Goal: Information Seeking & Learning: Find specific page/section

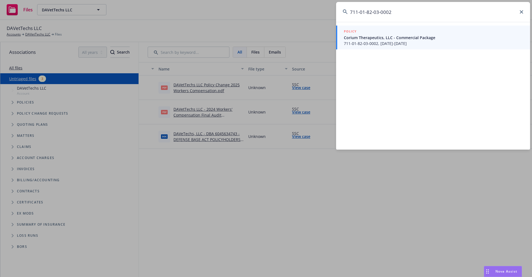
click at [407, 13] on input "711-01-82-03-0002" at bounding box center [433, 12] width 194 height 20
drag, startPoint x: 399, startPoint y: 13, endPoint x: 330, endPoint y: 9, distance: 68.6
click at [330, 9] on div "711-01-82-03-0002 POLICY Corium Therapeutics, LLC - Commercial Package 711-01-8…" at bounding box center [266, 138] width 532 height 277
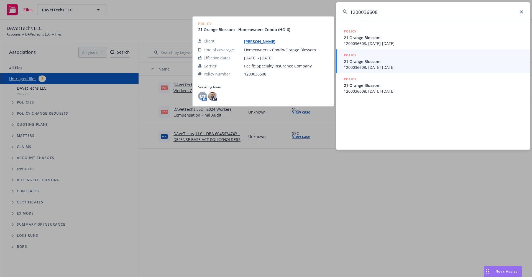
type input "1200036608"
click at [363, 66] on span "1200036608, 09/01/2025-09/01/2026" at bounding box center [434, 67] width 180 height 6
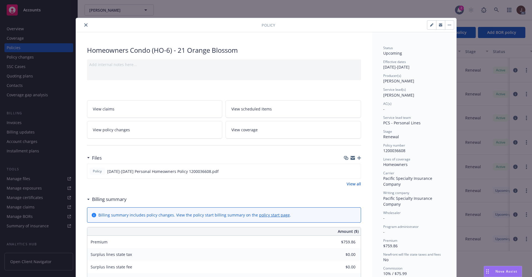
click at [84, 25] on icon "close" at bounding box center [85, 24] width 3 height 3
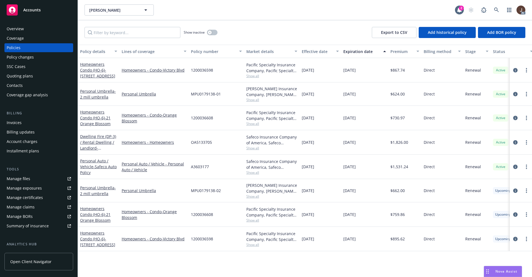
click at [21, 180] on div "Manage files" at bounding box center [19, 178] width 24 height 9
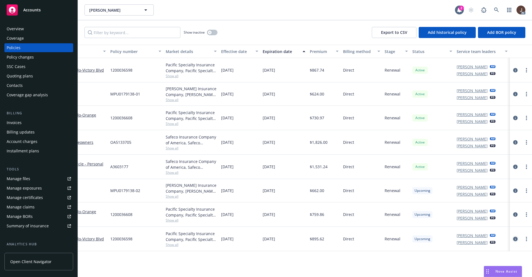
click at [517, 239] on icon "circleInformation" at bounding box center [515, 238] width 4 height 4
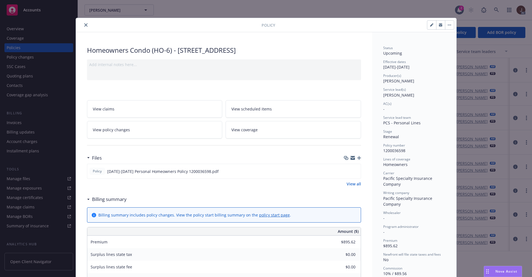
scroll to position [83, 0]
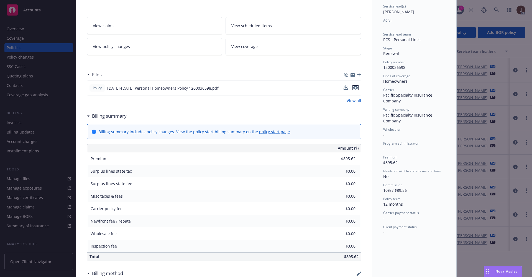
click at [354, 86] on icon "preview file" at bounding box center [355, 88] width 5 height 4
click at [368, 109] on div "Homeowners Condo (HO-6) - 23549 Victory BLVD 21 West Hills CA 91307 Add interna…" at bounding box center [224, 186] width 296 height 475
click at [355, 98] on link "View all" at bounding box center [354, 101] width 14 height 6
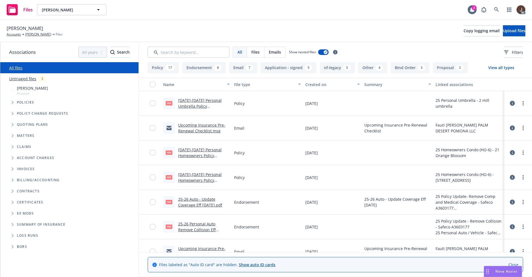
click at [23, 79] on link "Untriaged files" at bounding box center [22, 79] width 27 height 6
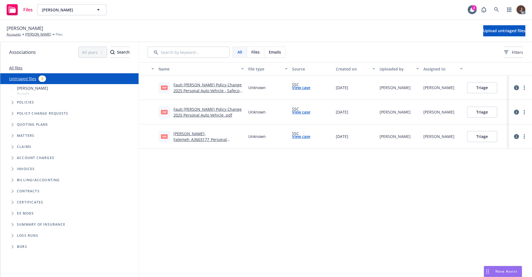
click at [213, 202] on div "Name File type Source Created on Uploaded by Assigned to pdf Fauti [PERSON_NAME…" at bounding box center [335, 169] width 393 height 215
click at [14, 67] on link "All files" at bounding box center [15, 67] width 13 height 5
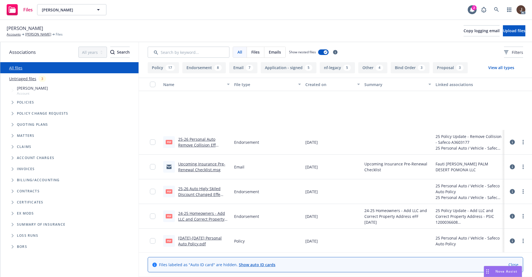
scroll to position [166, 0]
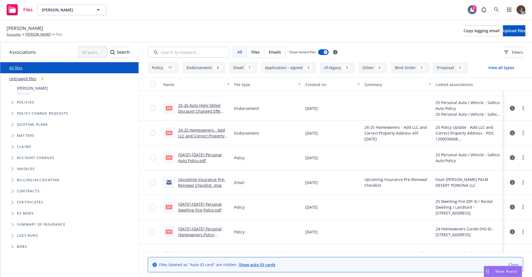
click at [137, 25] on div "[PERSON_NAME] Accounts [PERSON_NAME] Files Copy logging email Upload files" at bounding box center [266, 31] width 519 height 12
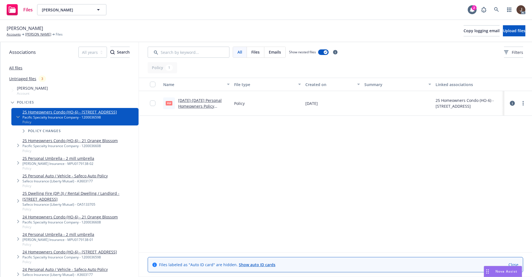
click at [513, 102] on icon at bounding box center [512, 103] width 5 height 5
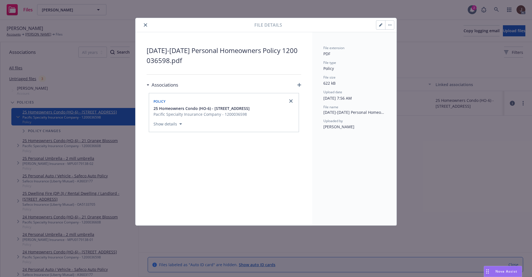
click at [371, 153] on div "File extension PDF File type Policy File size 622 kB Upload date 07/10/2025, 7:…" at bounding box center [354, 128] width 84 height 193
click at [145, 24] on icon "close" at bounding box center [145, 24] width 3 height 3
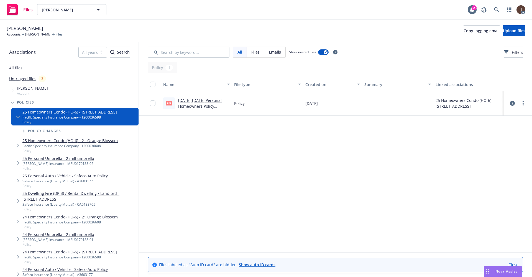
click at [265, 160] on div "Name File type Created on Summary Linked associations pdf 2025-2026 Personal Ho…" at bounding box center [335, 165] width 393 height 174
